Goal: Information Seeking & Learning: Understand process/instructions

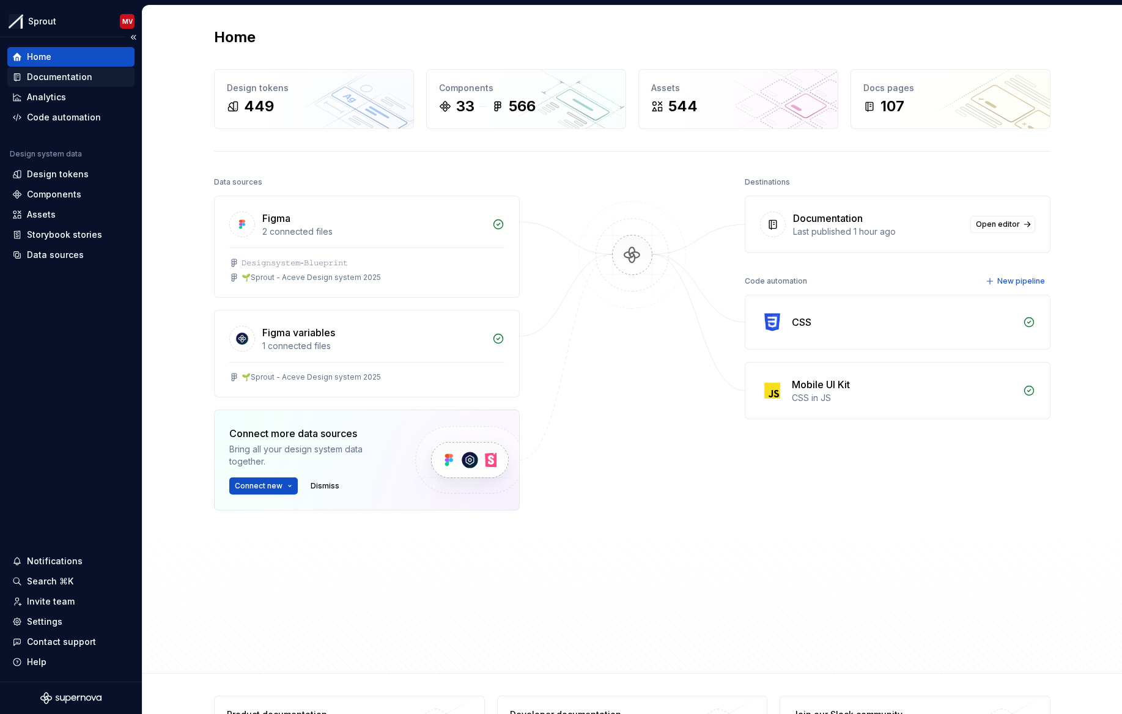
click at [95, 71] on div "Documentation" at bounding box center [70, 77] width 117 height 12
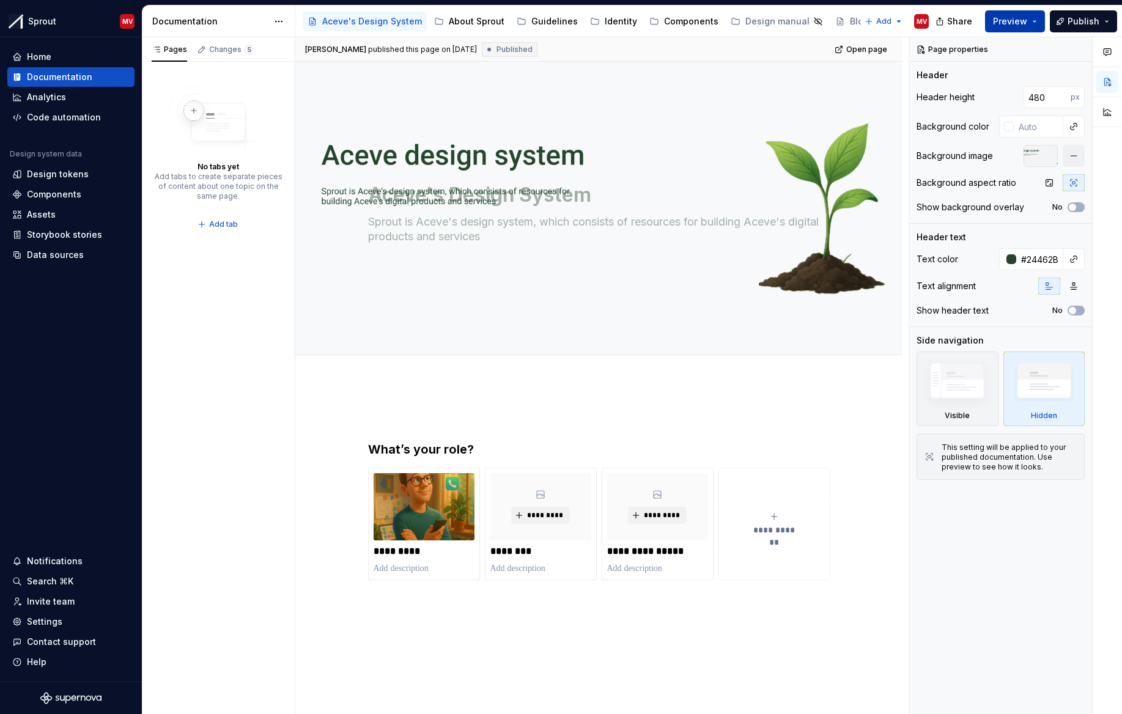
click at [1044, 24] on button "Preview" at bounding box center [1015, 21] width 60 height 22
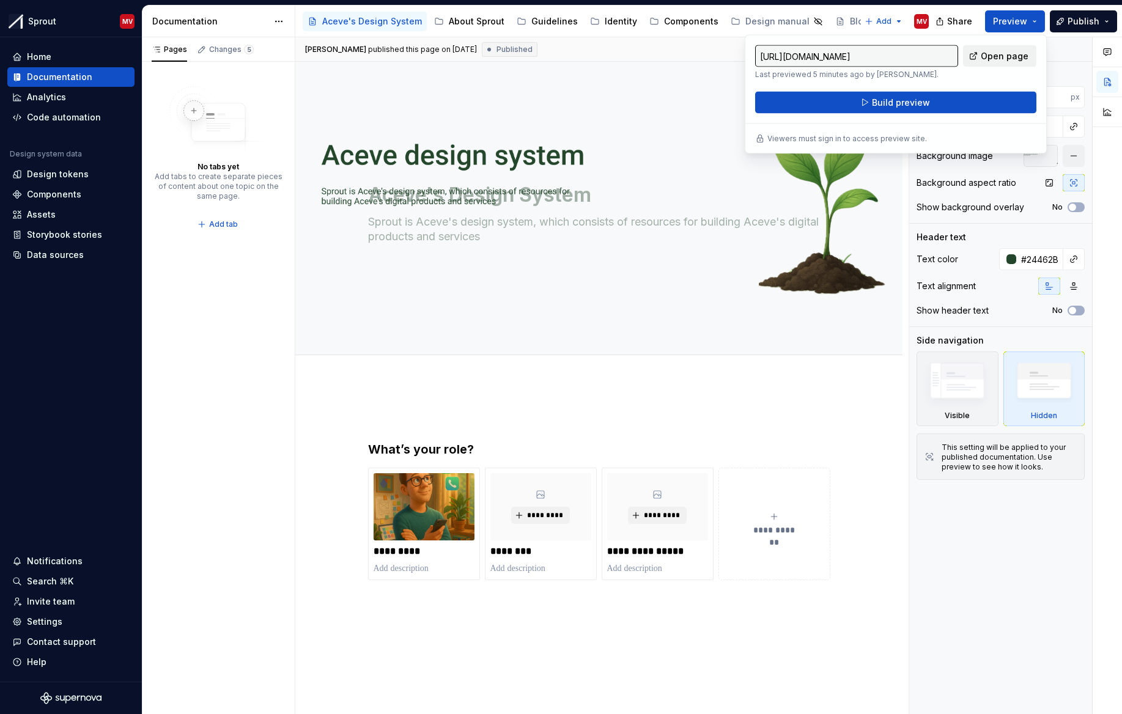
click at [1011, 55] on span "Open page" at bounding box center [1005, 56] width 48 height 12
type textarea "*"
